Goal: Transaction & Acquisition: Purchase product/service

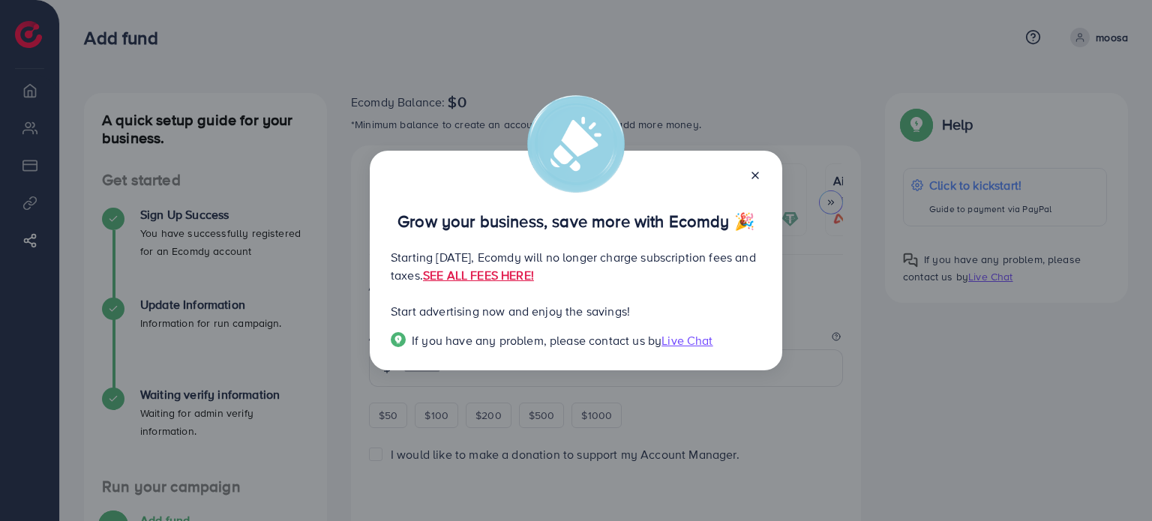
click at [758, 175] on icon at bounding box center [755, 176] width 12 height 12
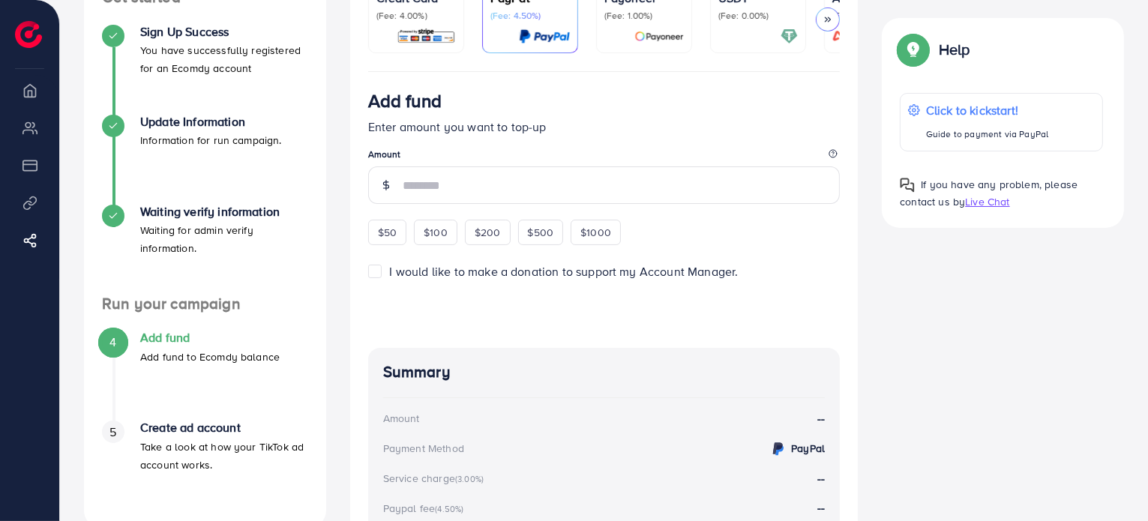
scroll to position [225, 0]
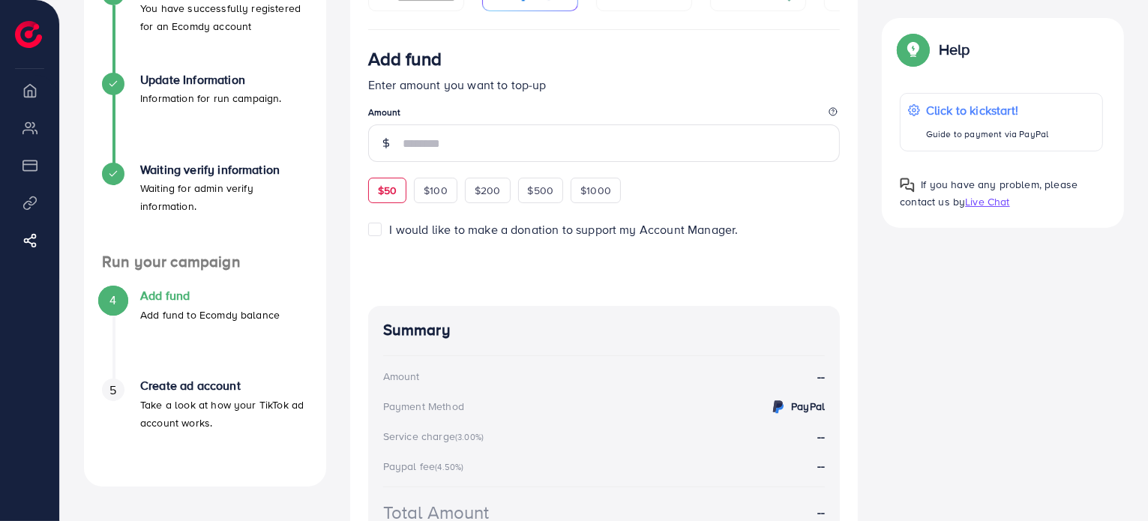
click at [386, 188] on span "$50" at bounding box center [387, 190] width 19 height 15
type input "**"
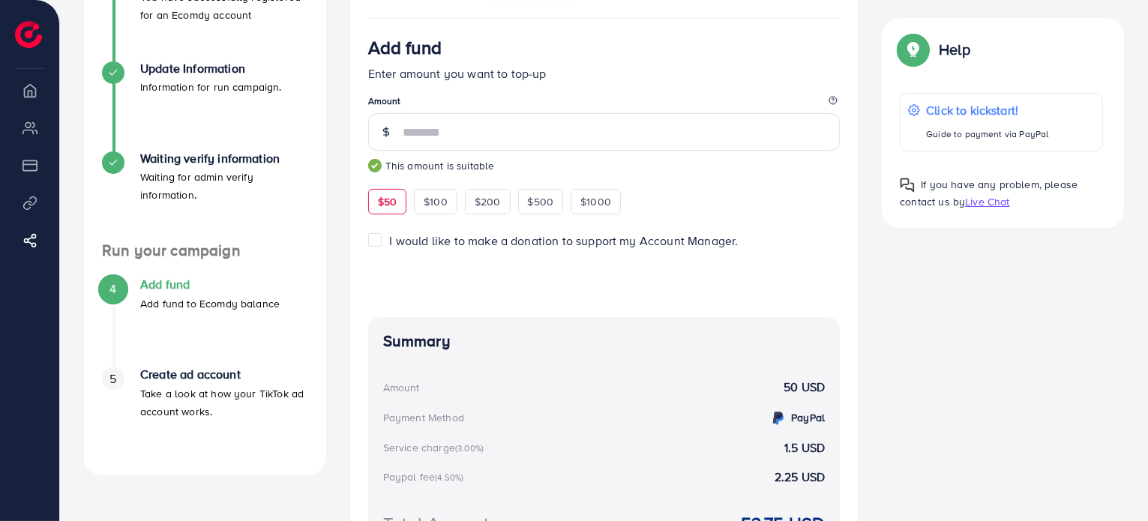
scroll to position [86, 0]
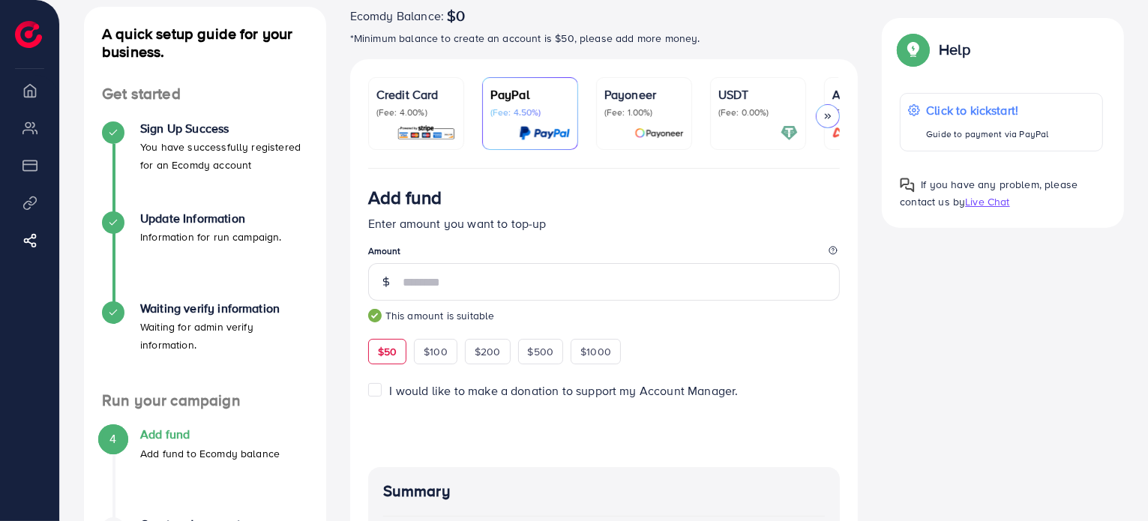
click at [748, 103] on p "USDT" at bounding box center [759, 95] width 80 height 18
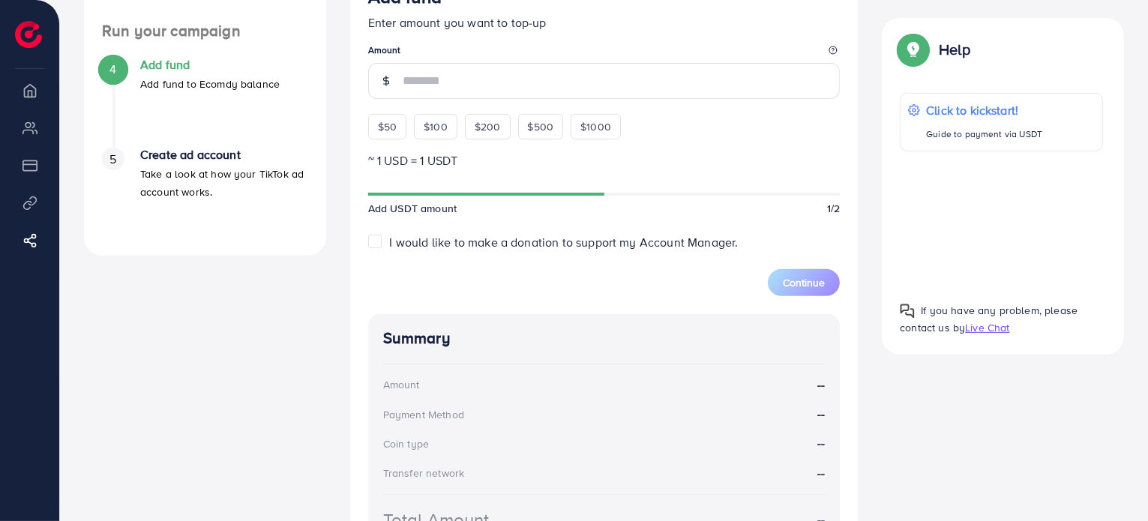
scroll to position [337, 0]
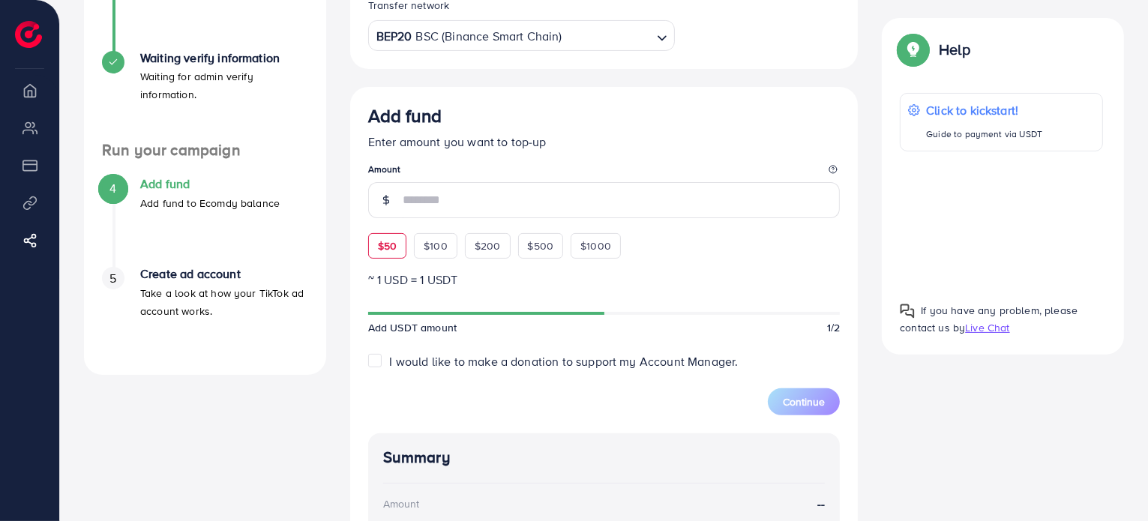
click at [374, 254] on div "$50" at bounding box center [387, 246] width 38 height 26
type input "**"
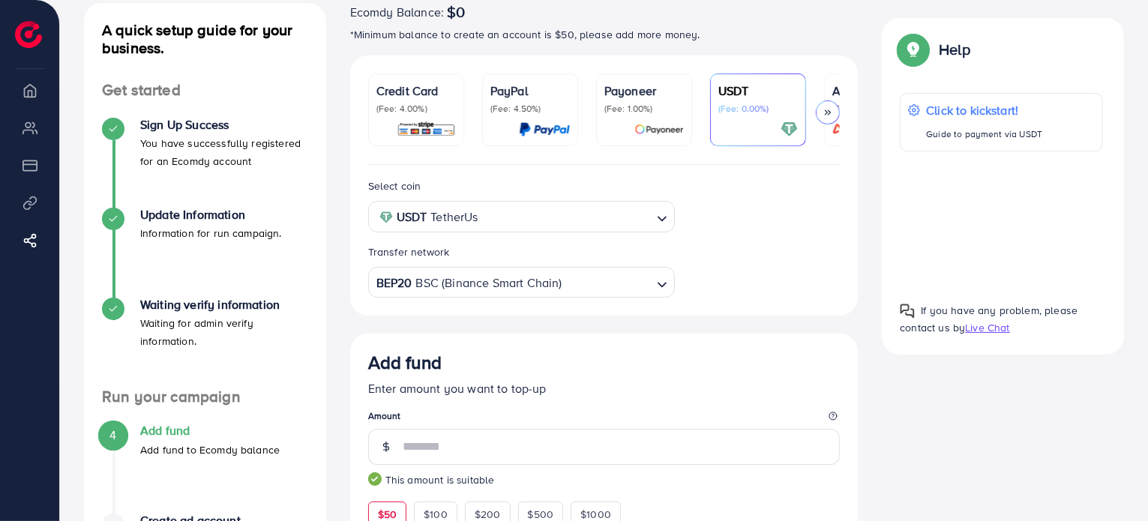
scroll to position [89, 0]
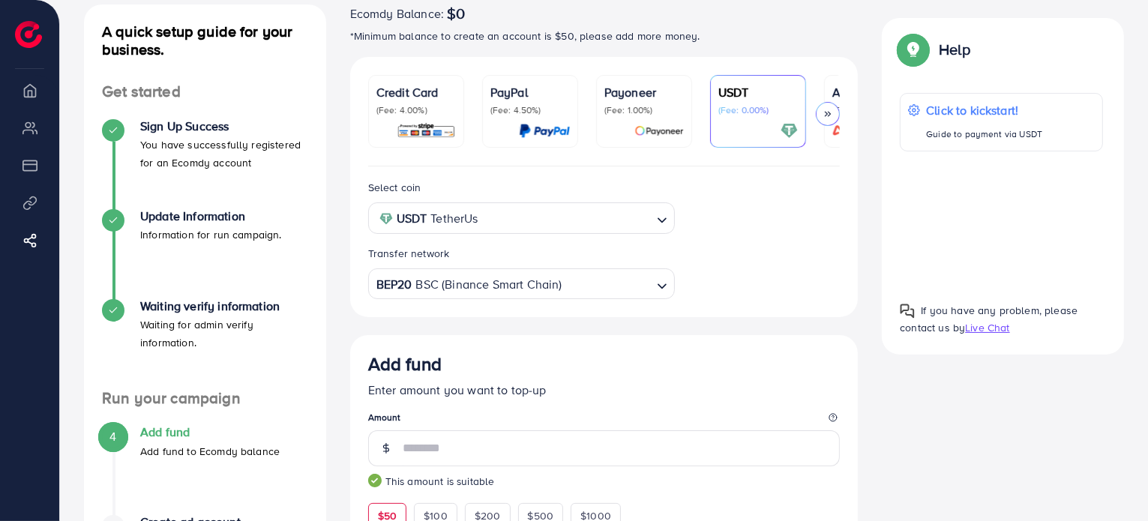
click at [438, 284] on div "BEP20 BSC (Binance Smart Chain)" at bounding box center [513, 283] width 279 height 26
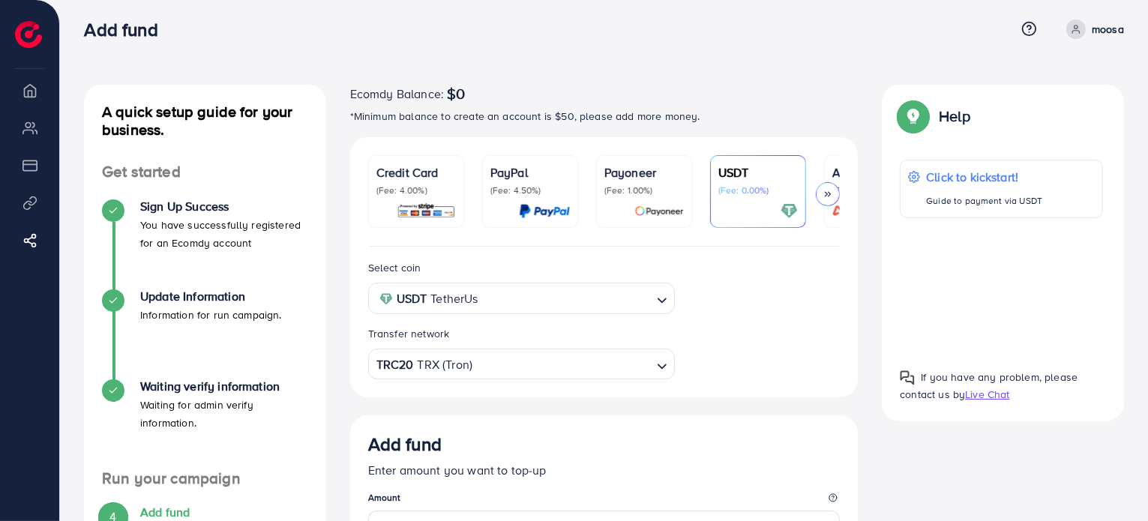
scroll to position [0, 0]
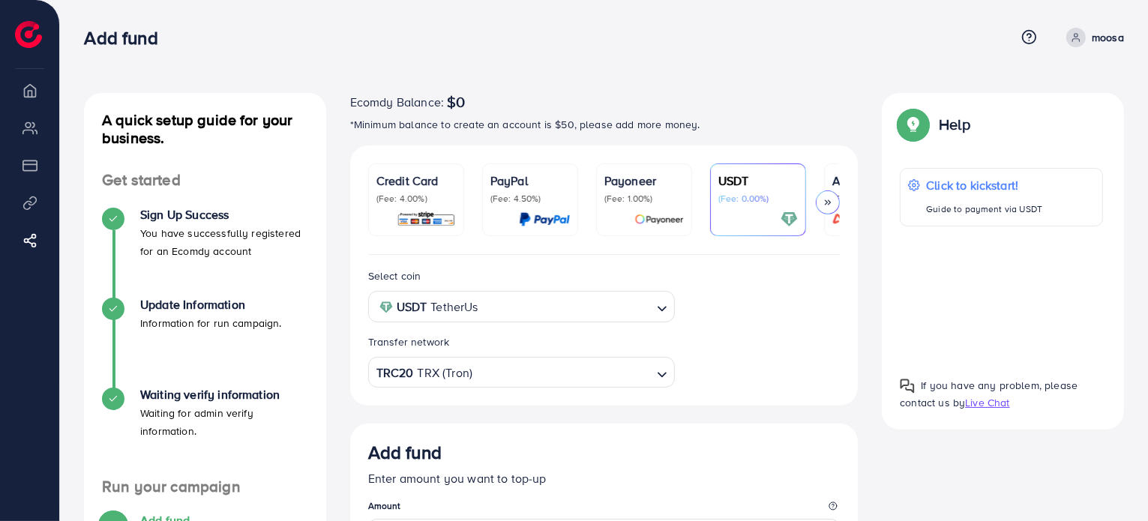
click at [417, 214] on img at bounding box center [426, 219] width 59 height 17
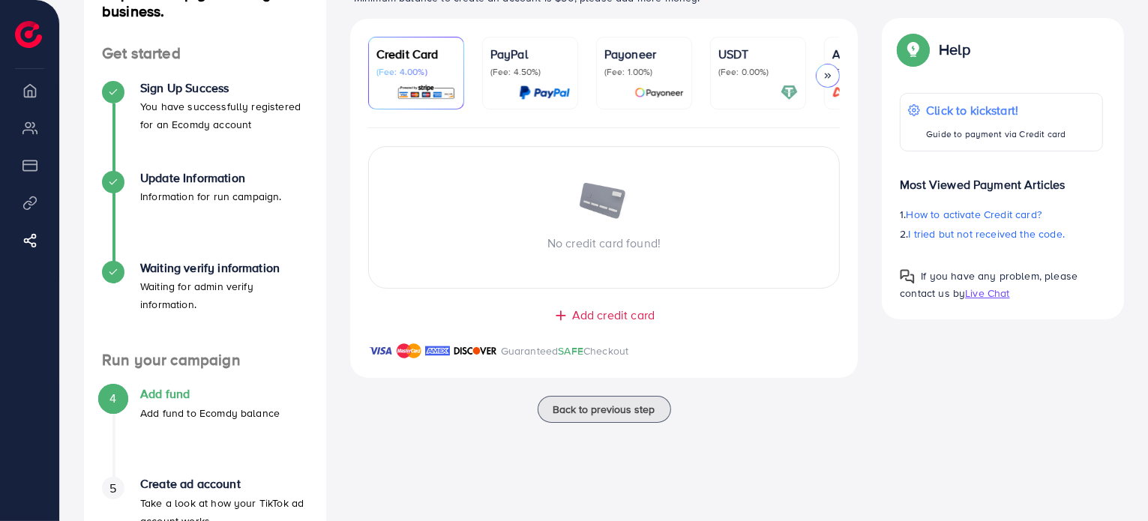
scroll to position [215, 0]
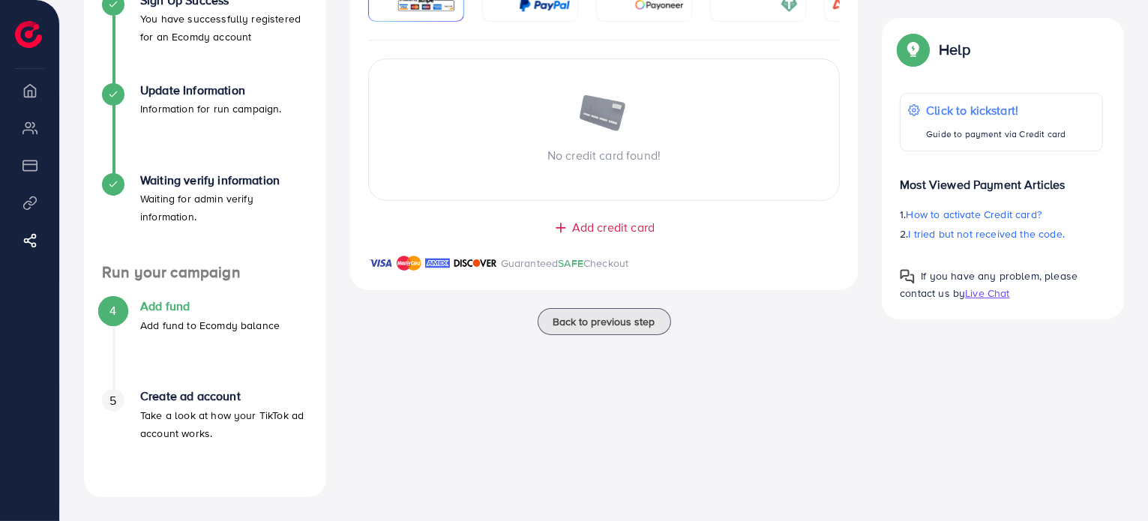
click at [30, 107] on ul "Overview My ad accounts Payment Product Links Affiliate Program" at bounding box center [29, 177] width 59 height 204
click at [30, 101] on li "Overview" at bounding box center [29, 90] width 59 height 30
